Goal: Transaction & Acquisition: Download file/media

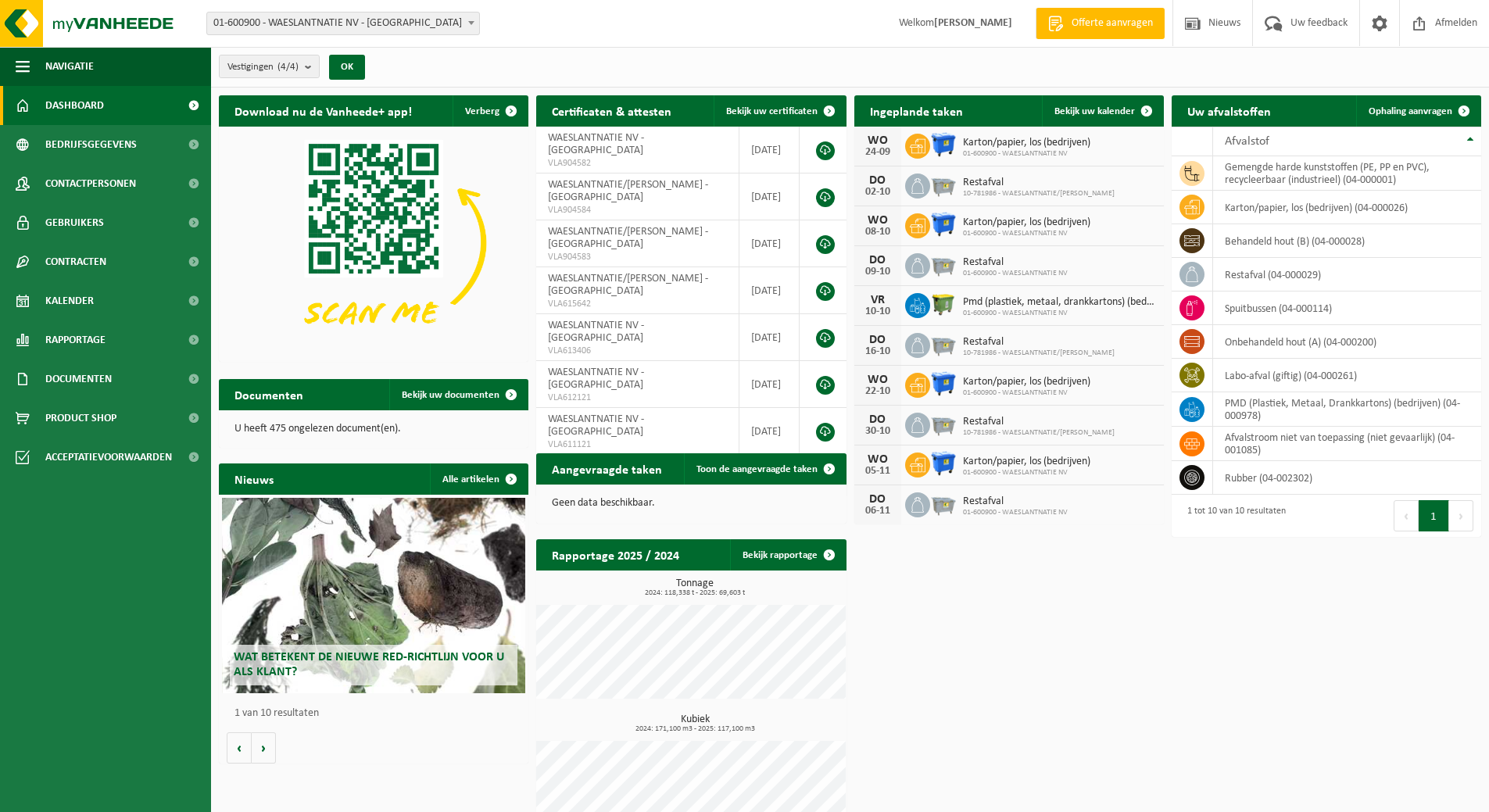
click at [321, 407] on div "Documenten Bekijk uw documenten" at bounding box center [374, 394] width 309 height 31
click at [406, 404] on link "Bekijk uw documenten" at bounding box center [458, 394] width 138 height 31
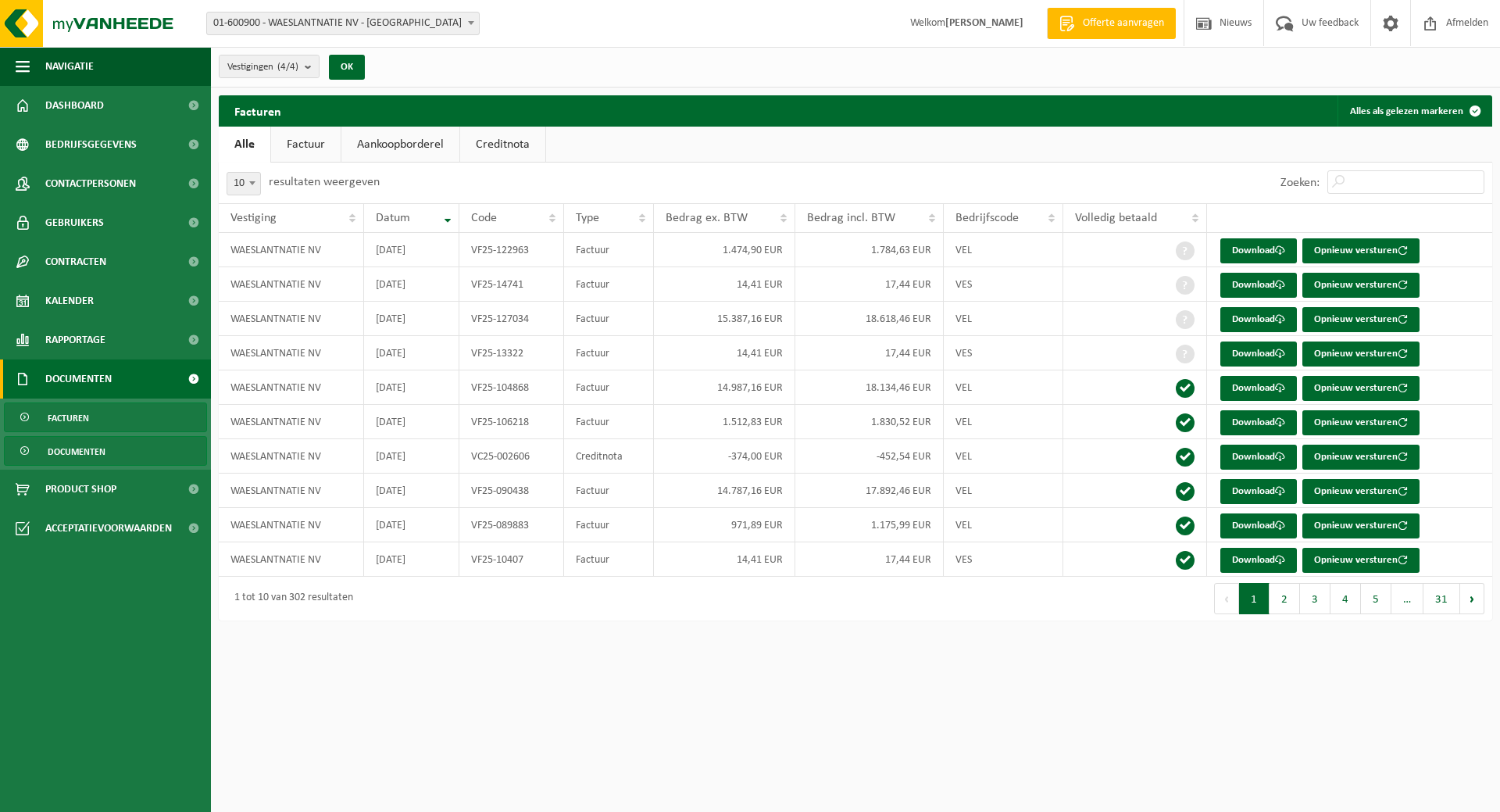
click at [68, 456] on span "Documenten" at bounding box center [76, 451] width 58 height 29
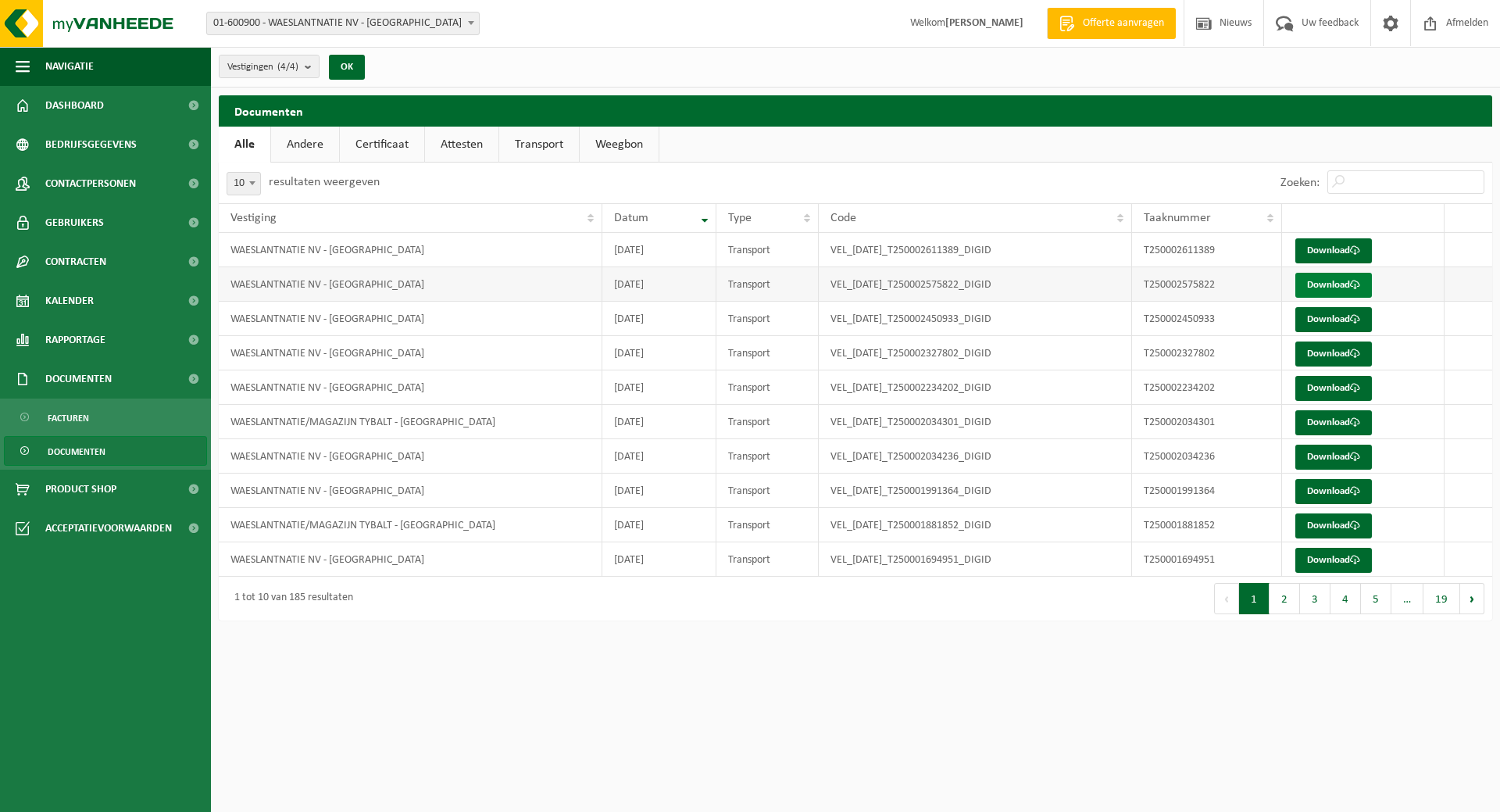
click at [1325, 280] on link "Download" at bounding box center [1334, 285] width 77 height 25
click at [1339, 289] on link "Download" at bounding box center [1334, 285] width 77 height 25
click at [1454, 21] on span "Afmelden" at bounding box center [1467, 23] width 50 height 46
